Goal: Transaction & Acquisition: Purchase product/service

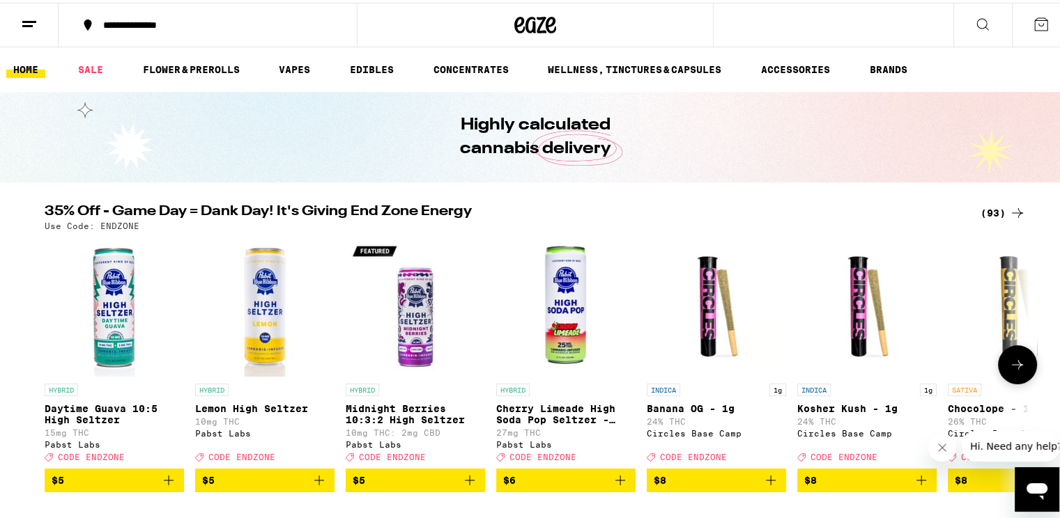
click at [1019, 366] on icon at bounding box center [1017, 362] width 17 height 17
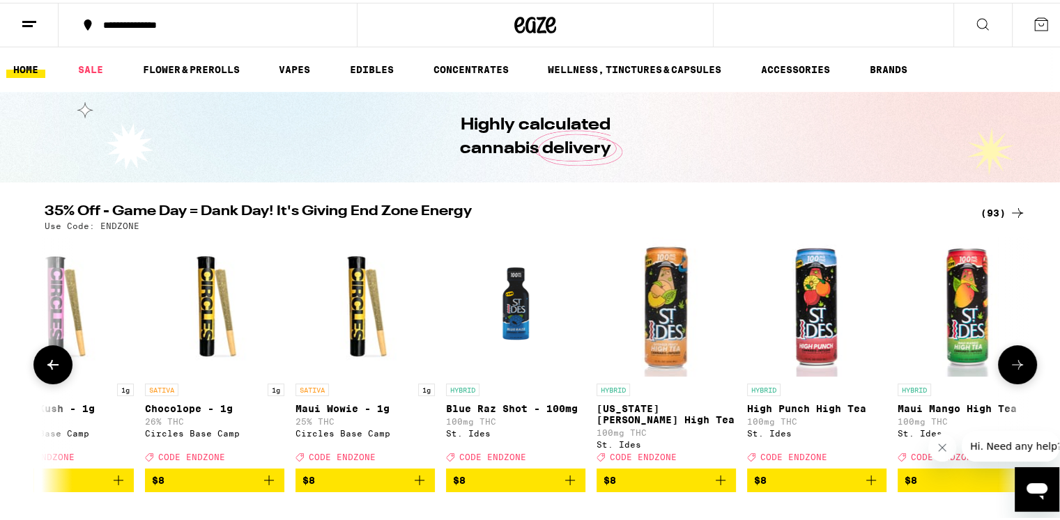
scroll to position [0, 829]
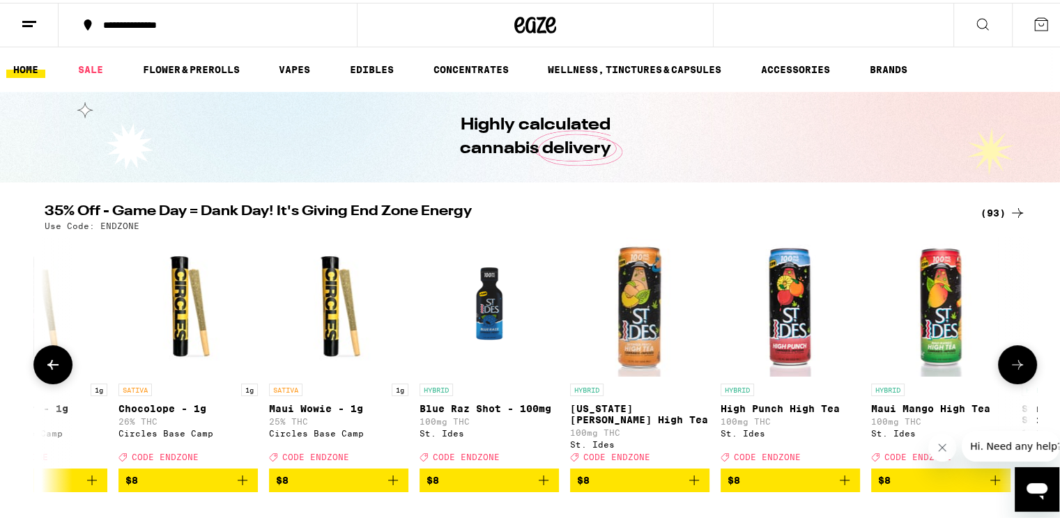
click at [1019, 366] on icon at bounding box center [1017, 362] width 17 height 17
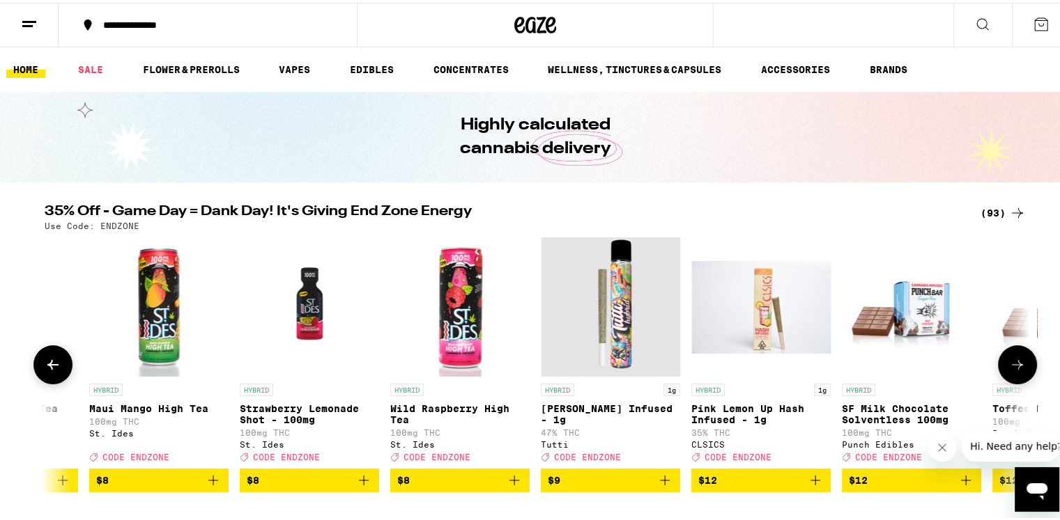
scroll to position [0, 1658]
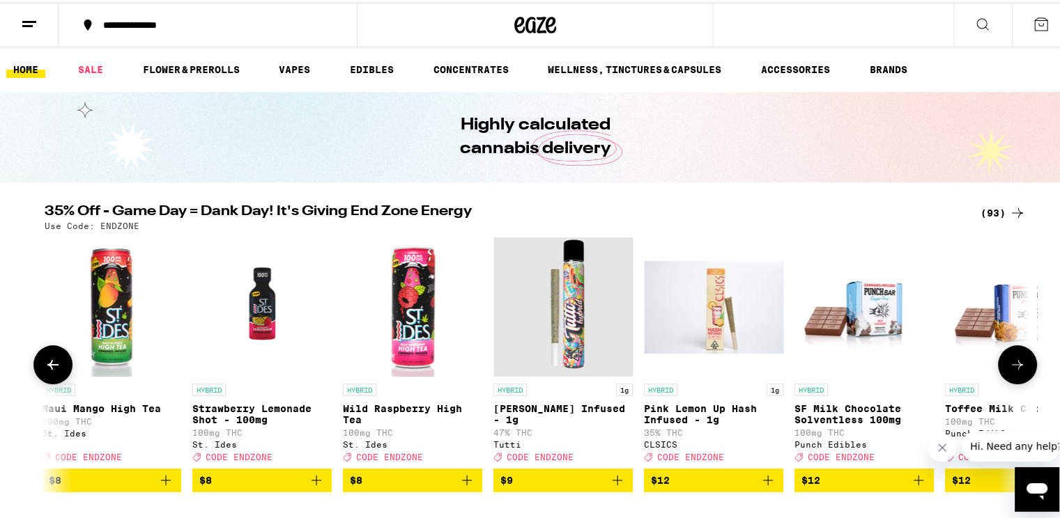
click at [1019, 366] on icon at bounding box center [1017, 362] width 17 height 17
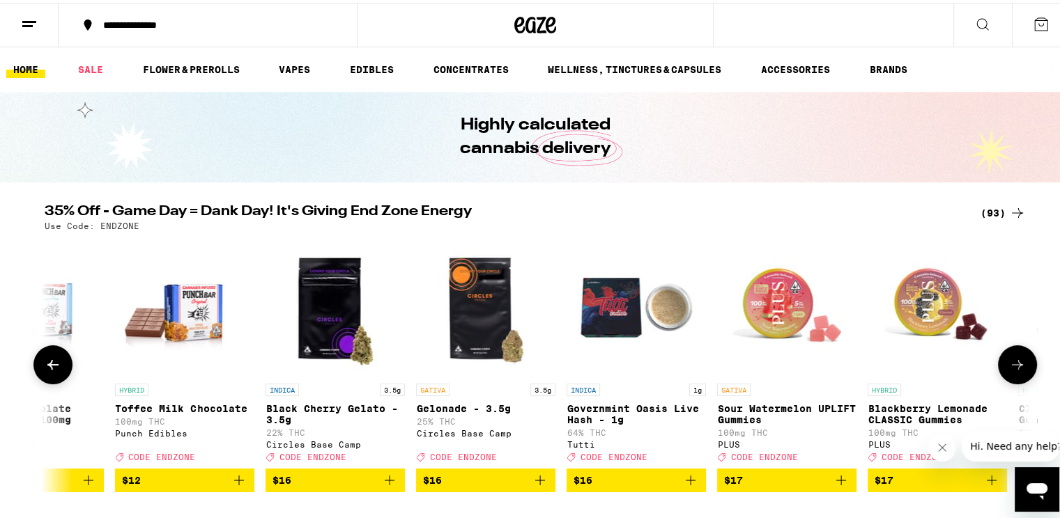
click at [1019, 366] on icon at bounding box center [1017, 362] width 17 height 17
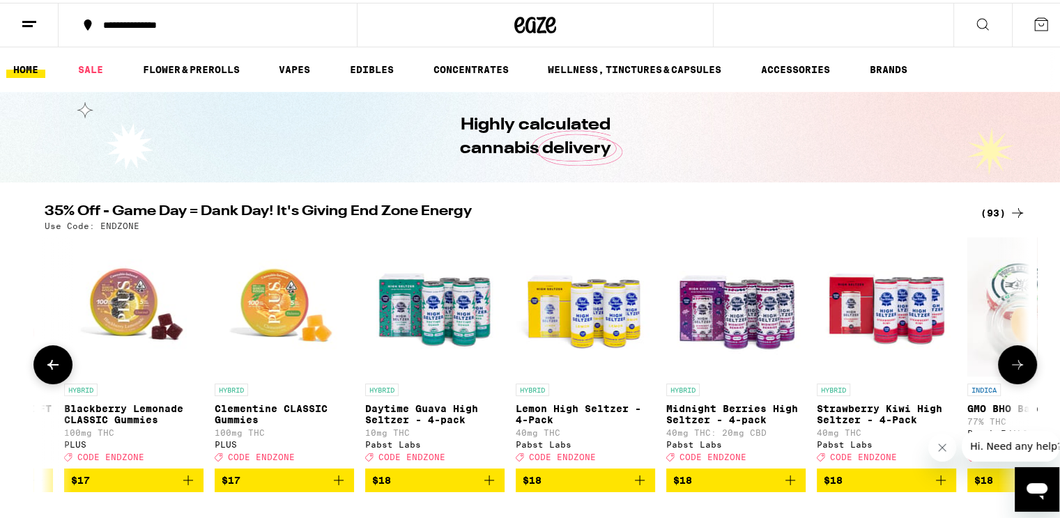
scroll to position [0, 3316]
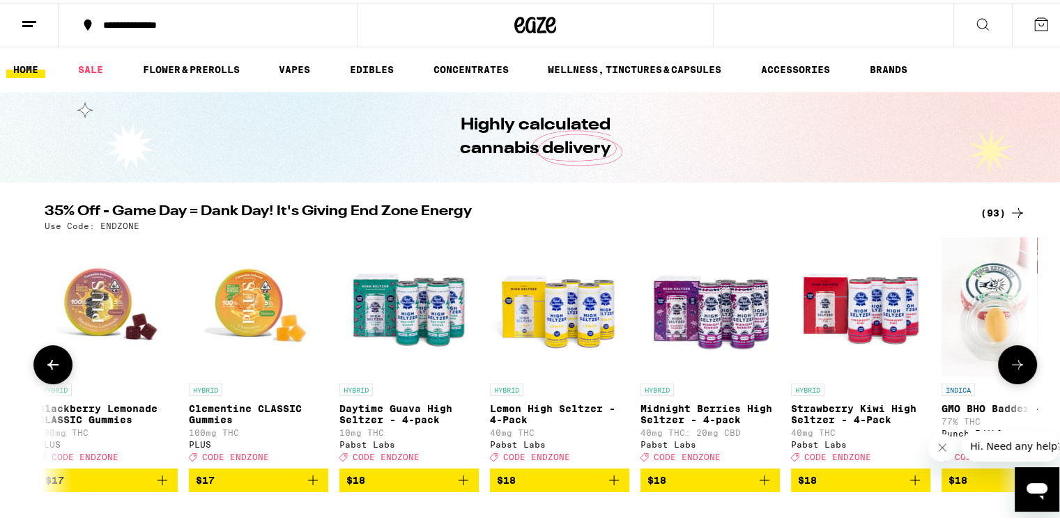
click at [1019, 366] on icon at bounding box center [1017, 362] width 17 height 17
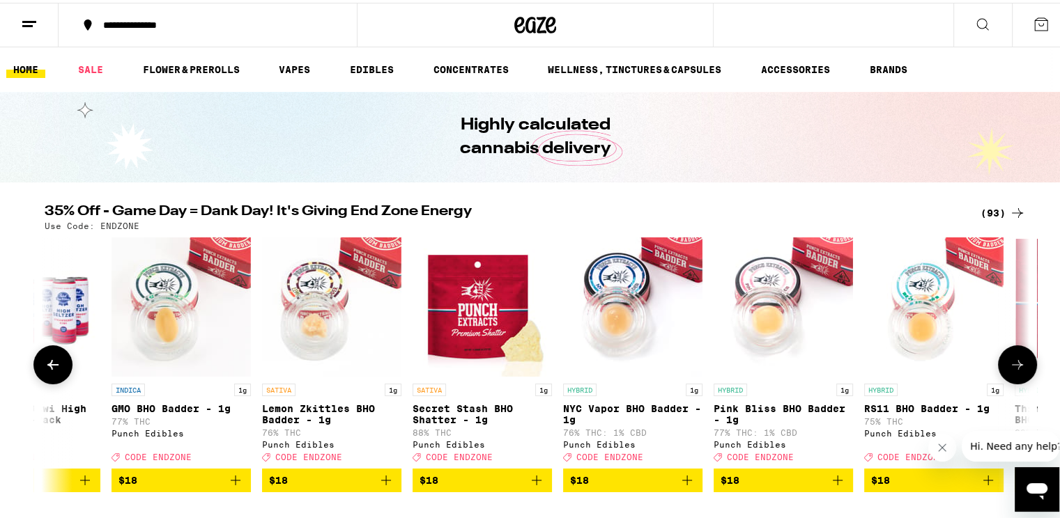
click at [1018, 366] on icon at bounding box center [1017, 362] width 17 height 17
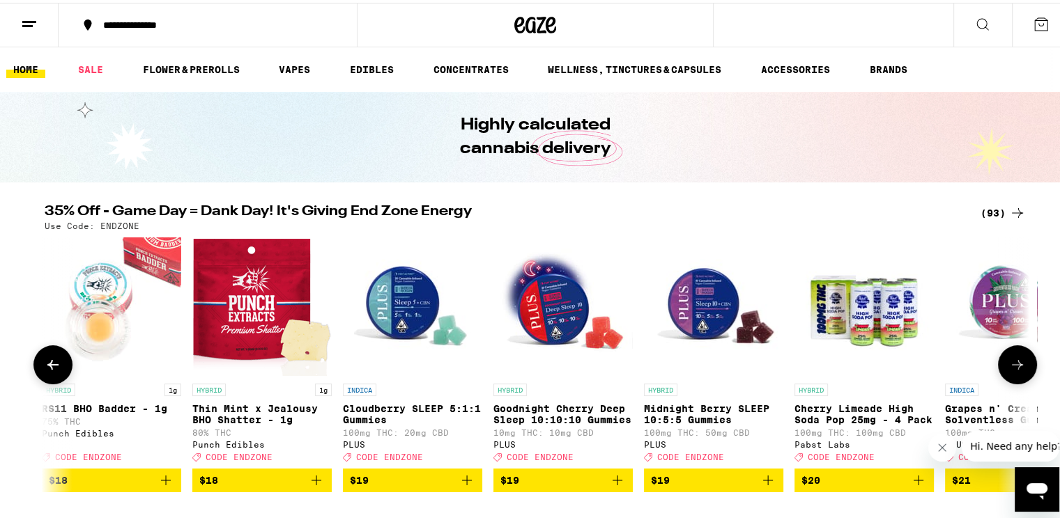
scroll to position [0, 4975]
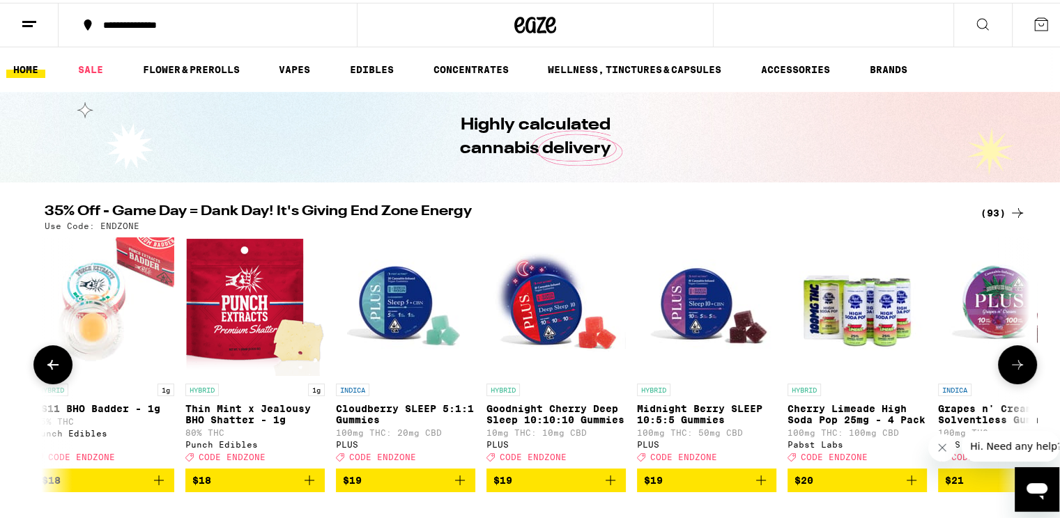
click at [1017, 368] on icon at bounding box center [1017, 362] width 17 height 17
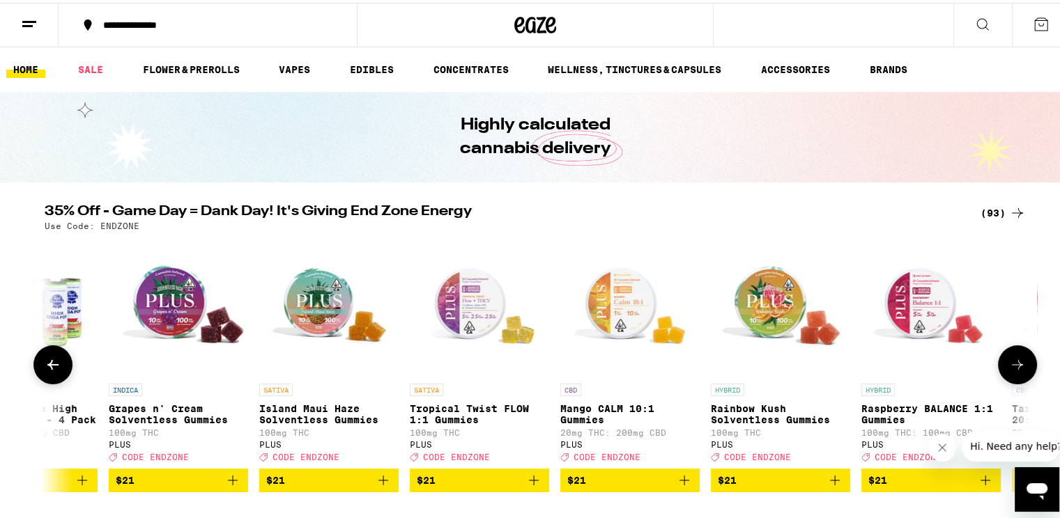
click at [1017, 368] on icon at bounding box center [1017, 362] width 17 height 17
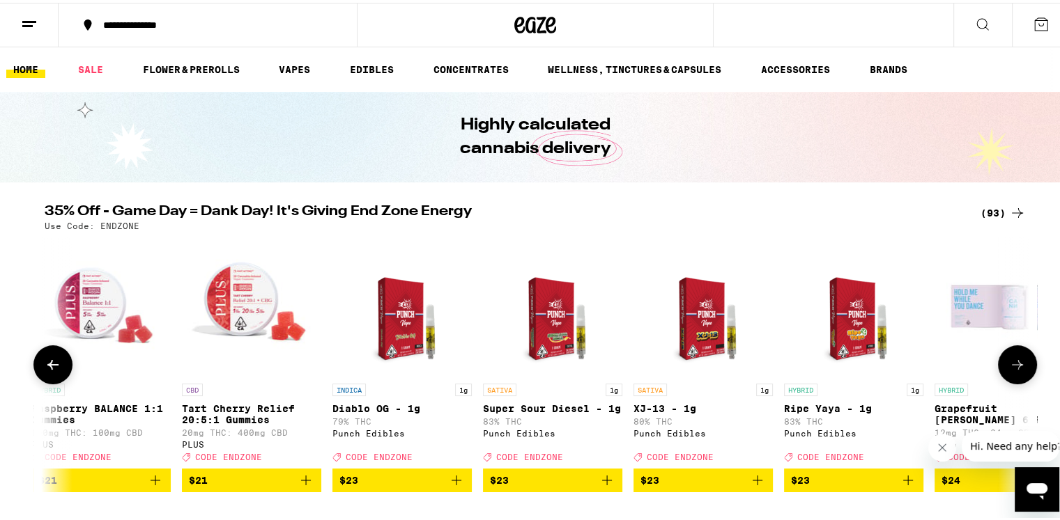
click at [1017, 368] on icon at bounding box center [1017, 362] width 17 height 17
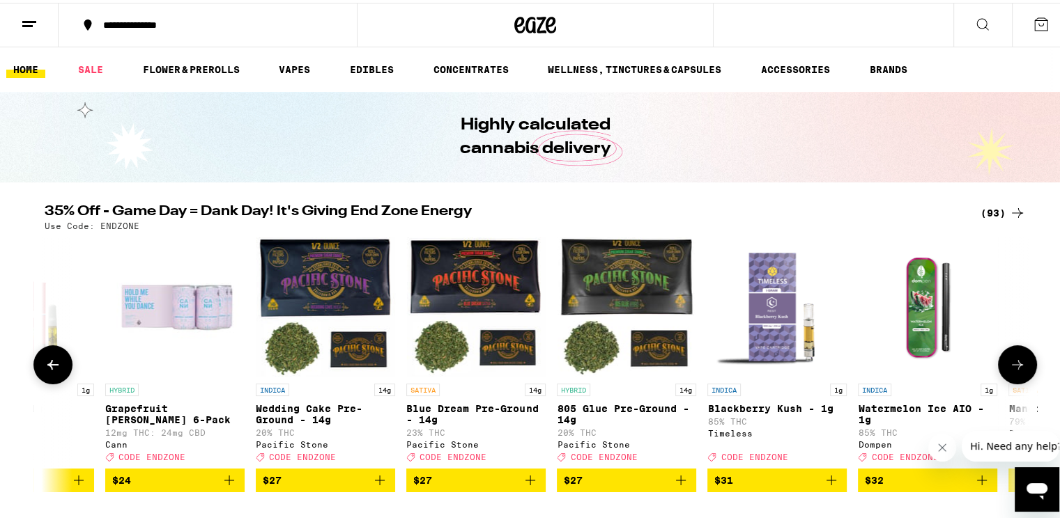
click at [1017, 368] on icon at bounding box center [1017, 362] width 17 height 17
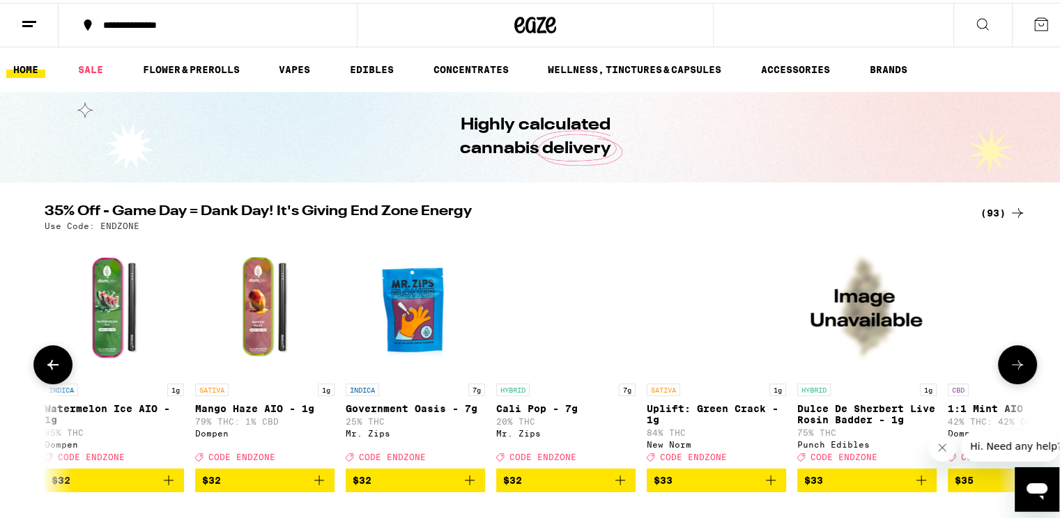
scroll to position [0, 8292]
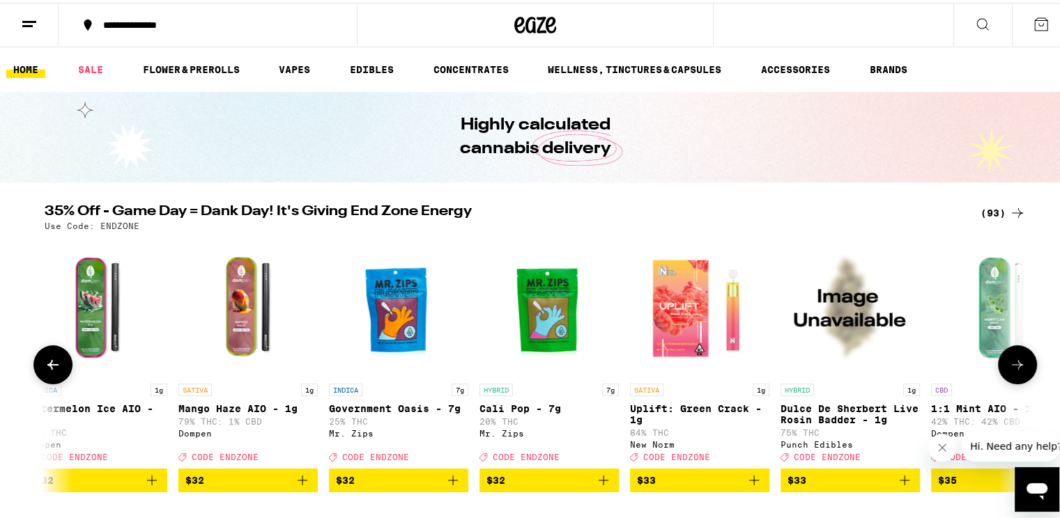
click at [1017, 368] on icon at bounding box center [1017, 362] width 17 height 17
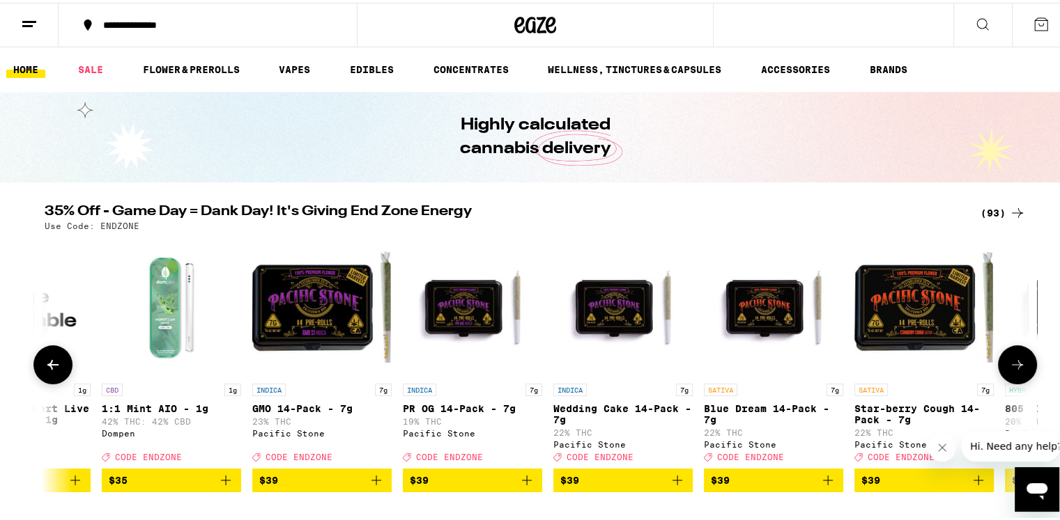
click at [1017, 368] on icon at bounding box center [1017, 362] width 17 height 17
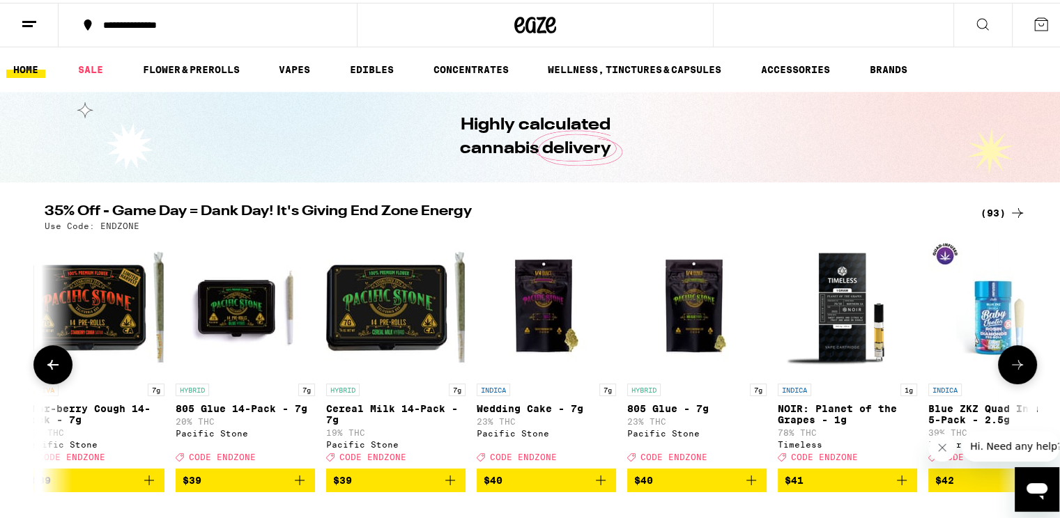
click at [1016, 368] on icon at bounding box center [1017, 362] width 17 height 17
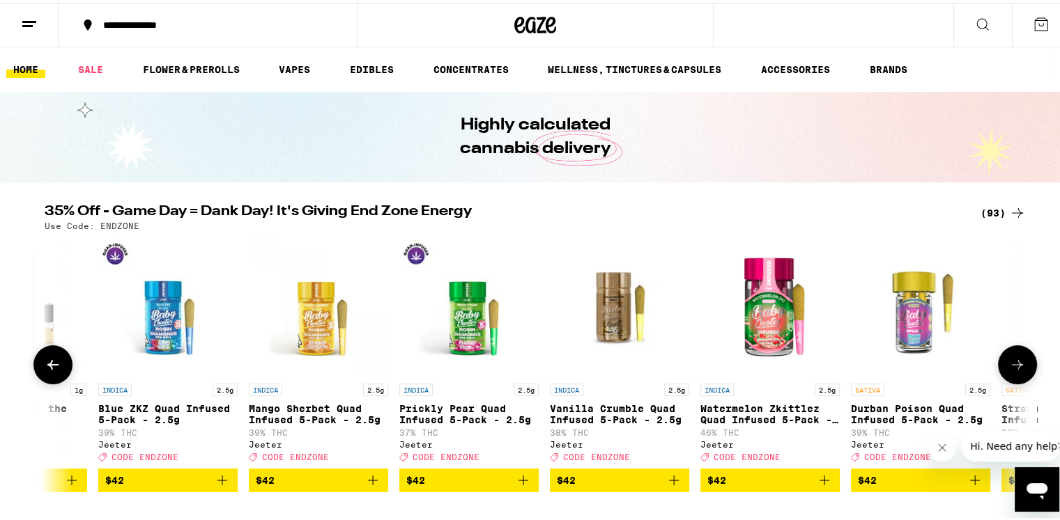
click at [1016, 368] on icon at bounding box center [1017, 362] width 17 height 17
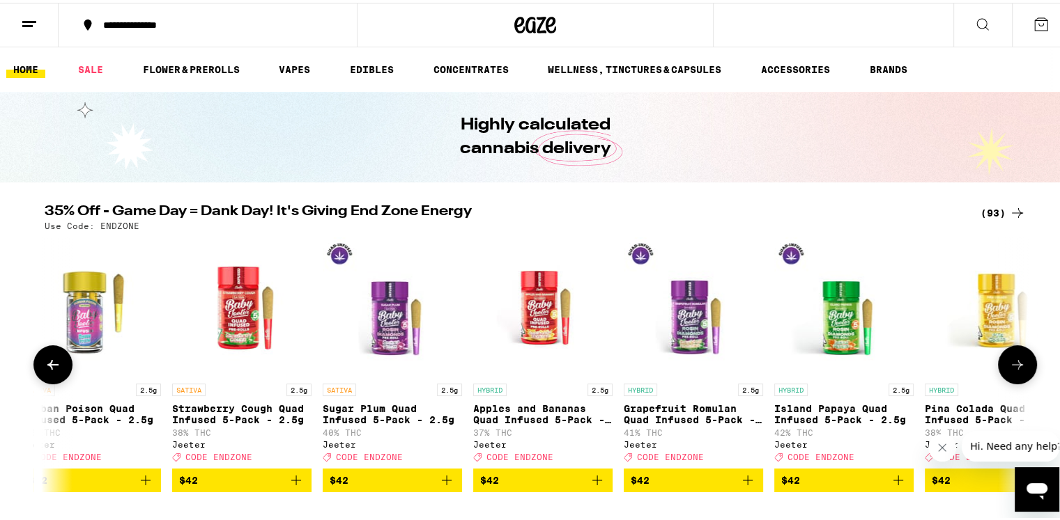
click at [1016, 368] on icon at bounding box center [1017, 362] width 17 height 17
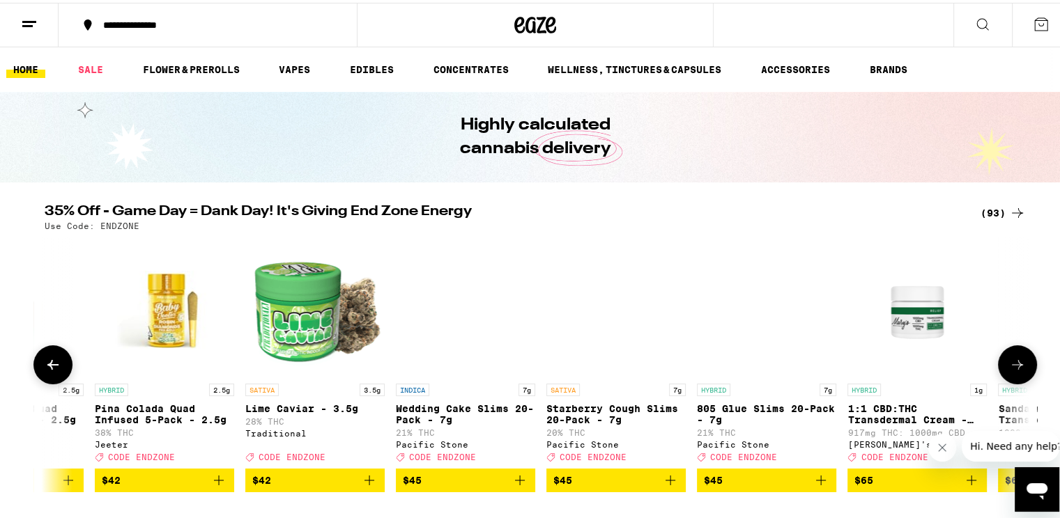
click at [1016, 368] on icon at bounding box center [1017, 362] width 17 height 17
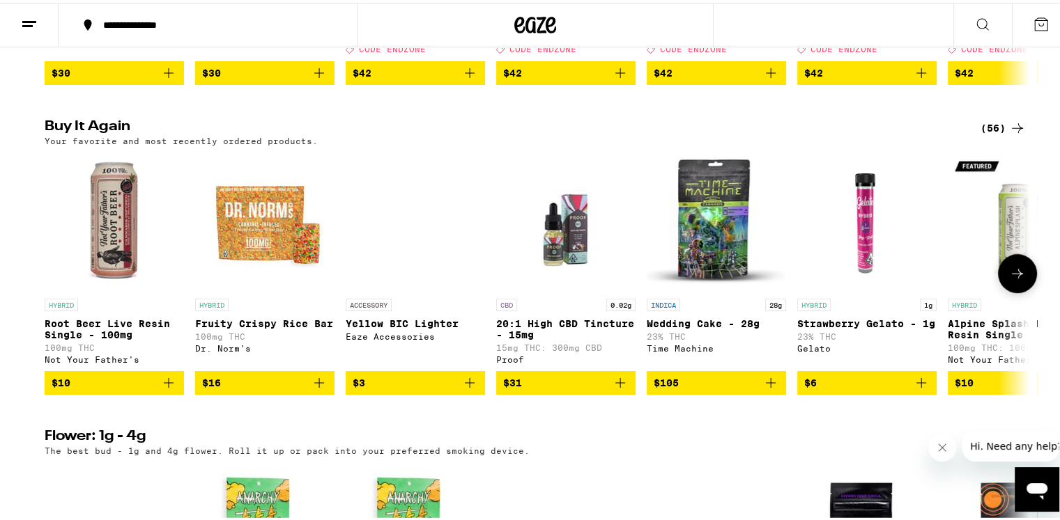
scroll to position [836, 0]
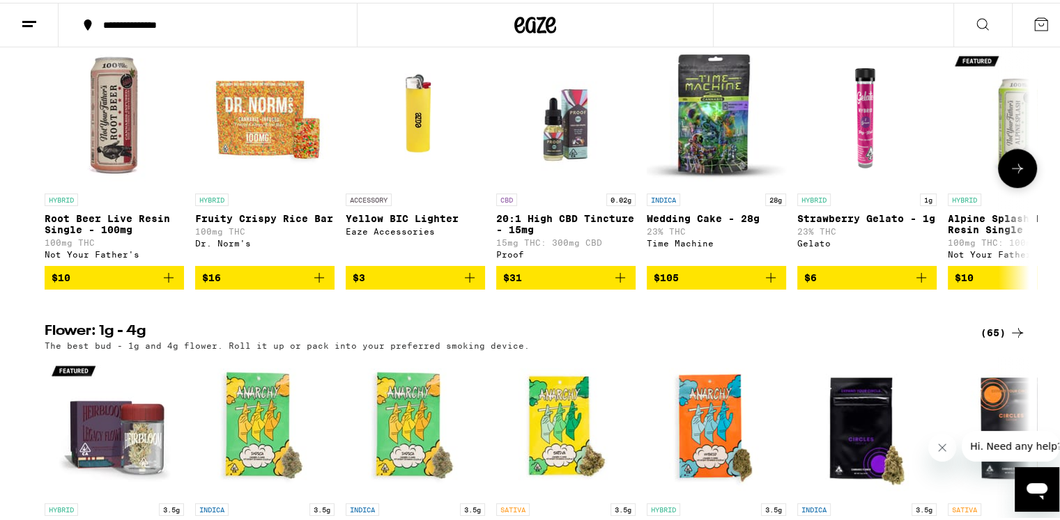
click at [1011, 174] on icon at bounding box center [1017, 165] width 17 height 17
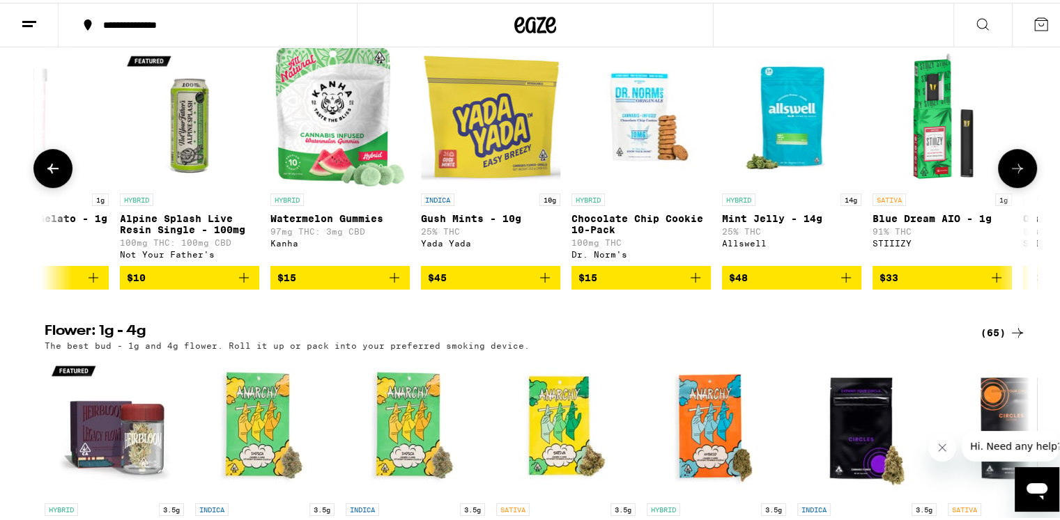
scroll to position [0, 829]
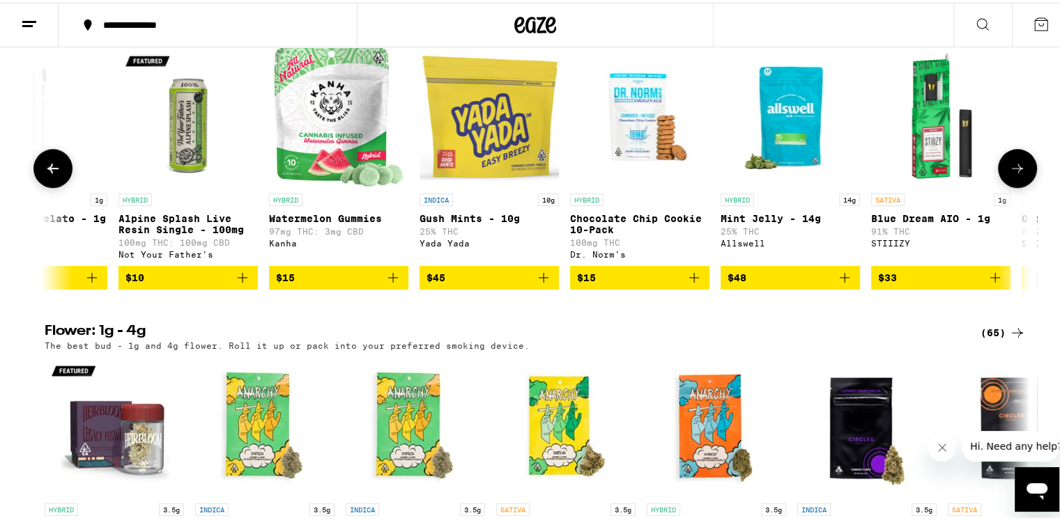
click at [47, 171] on icon at bounding box center [52, 166] width 11 height 10
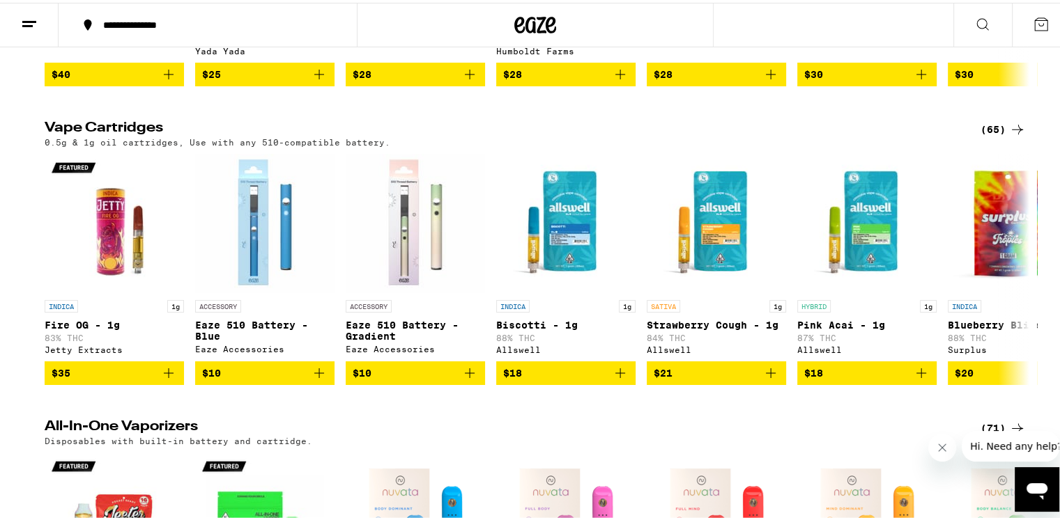
scroll to position [1950, 0]
